Goal: Task Accomplishment & Management: Manage account settings

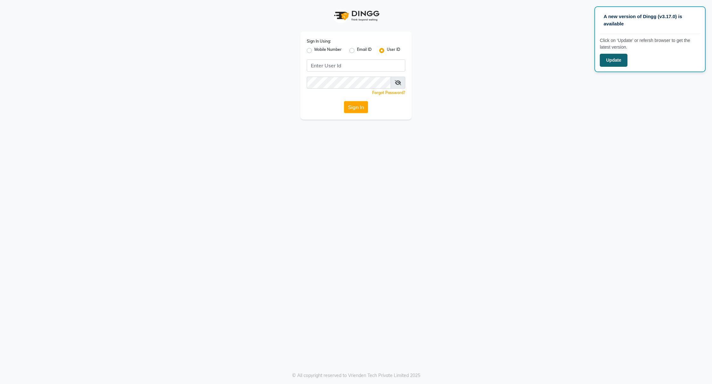
click at [618, 59] on button "Update" at bounding box center [614, 60] width 28 height 13
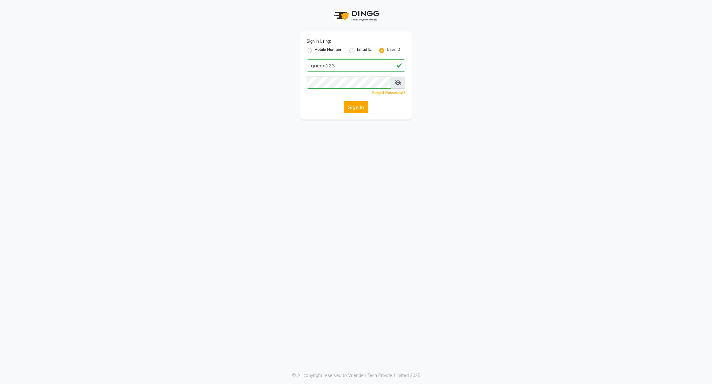
scroll to position [0, 0]
click at [364, 111] on button "Sign In" at bounding box center [356, 107] width 24 height 12
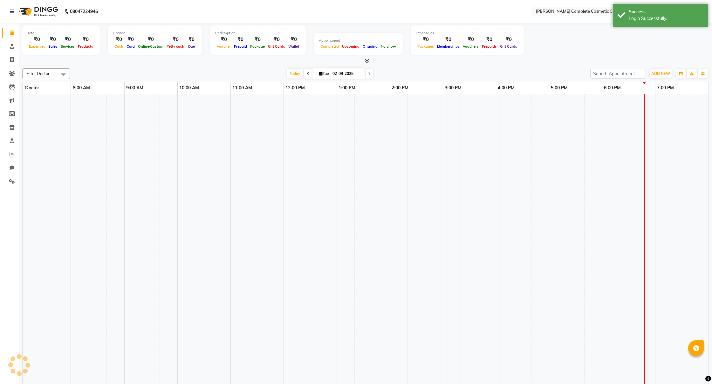
select select "en"
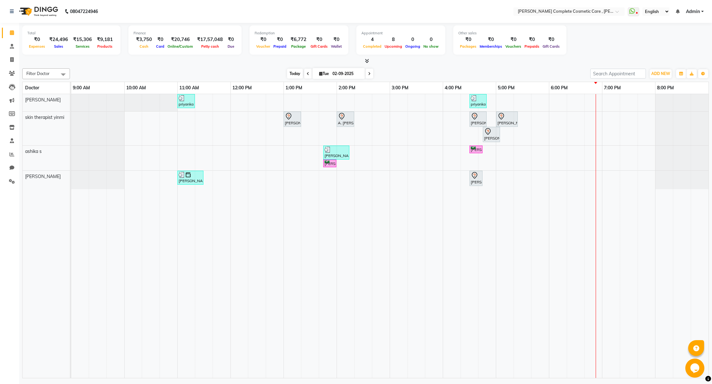
click at [295, 71] on span "Today" at bounding box center [295, 74] width 16 height 10
